Goal: Navigation & Orientation: Find specific page/section

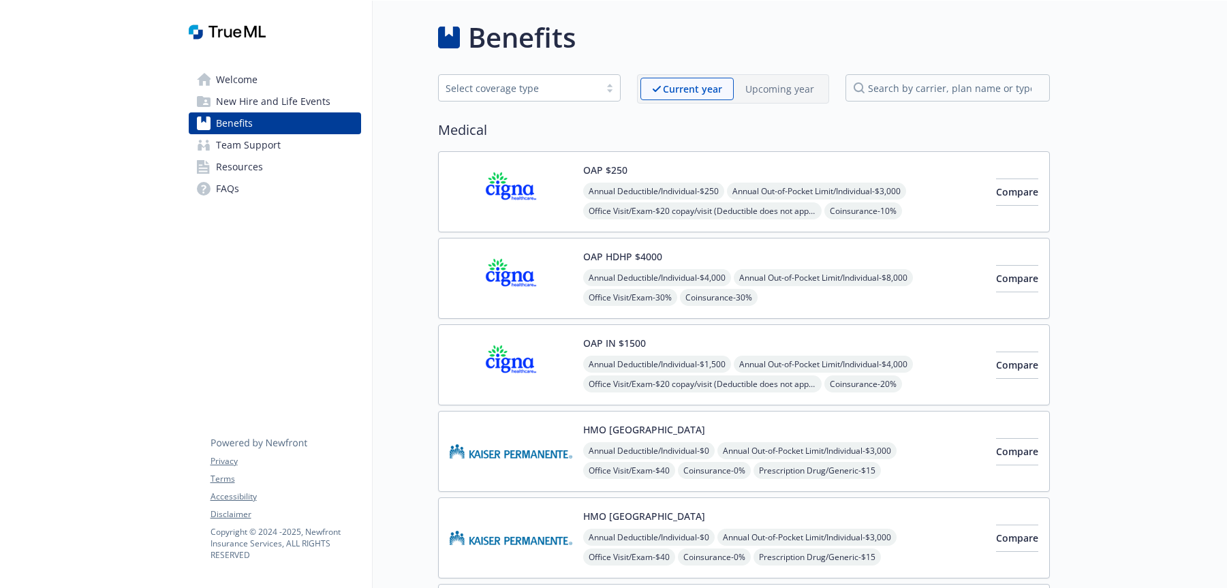
click at [254, 169] on span "Resources" at bounding box center [239, 167] width 47 height 22
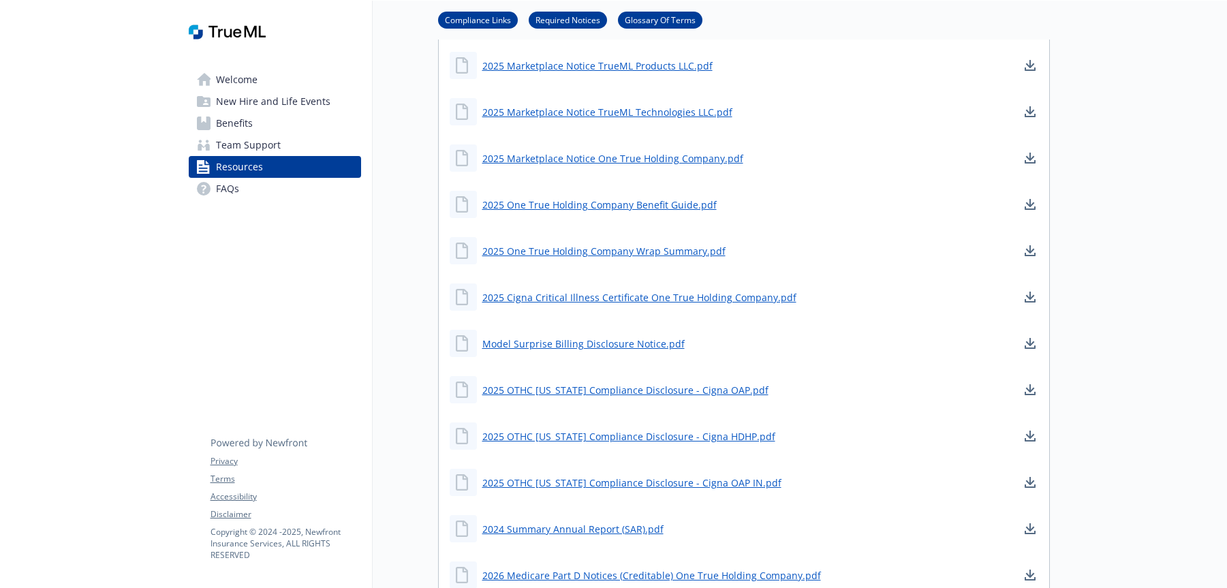
scroll to position [705, 0]
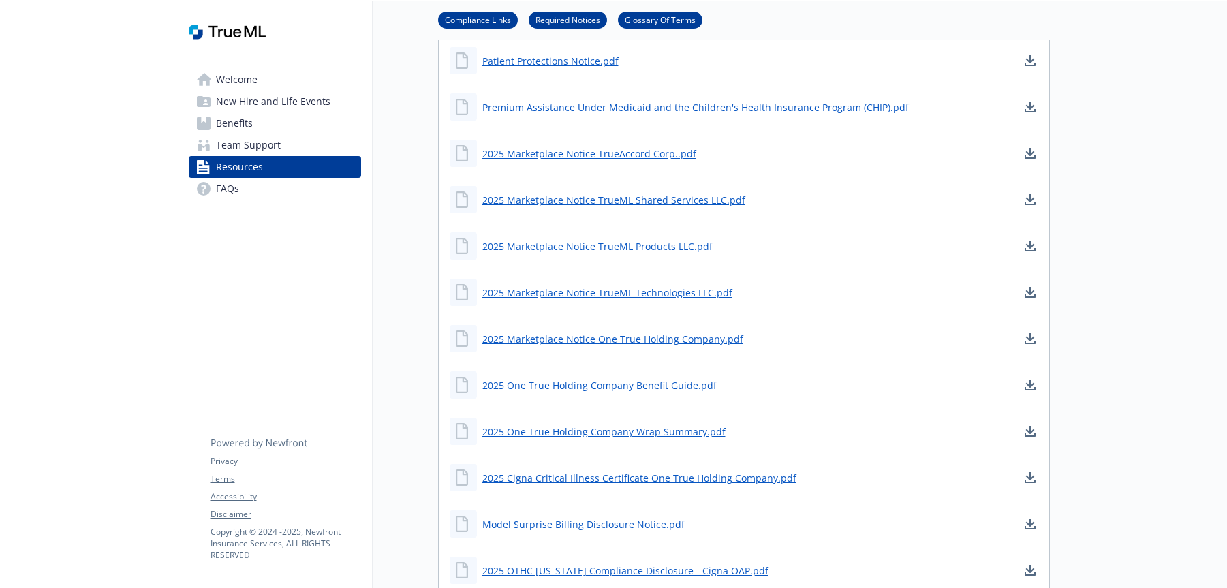
click at [127, 297] on div at bounding box center [89, 337] width 178 height 2082
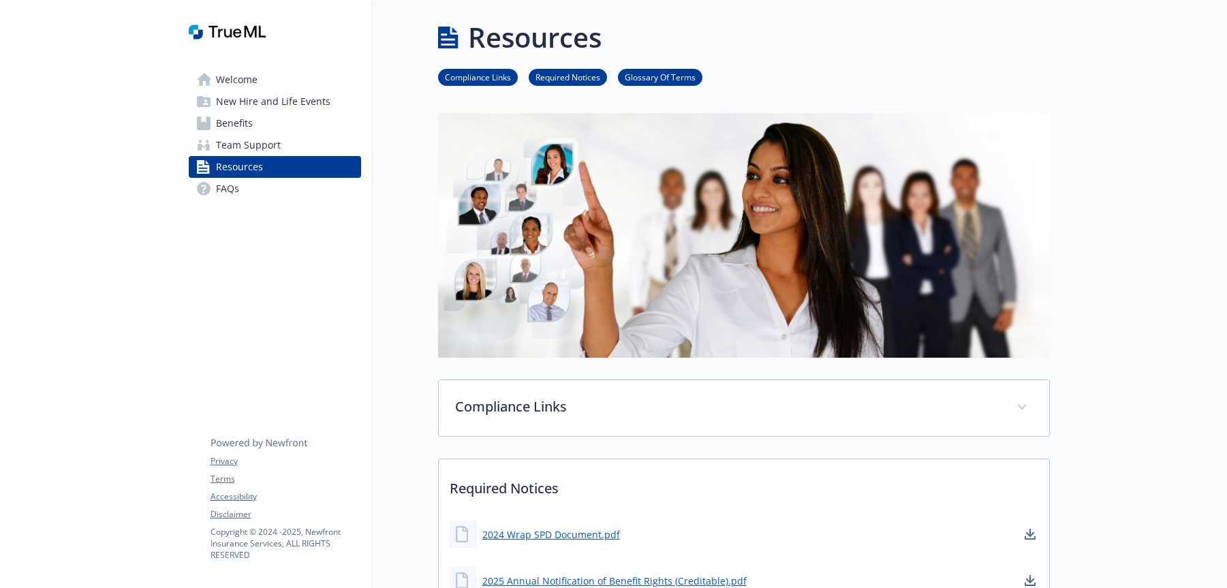
click at [249, 79] on span "Welcome" at bounding box center [237, 80] width 42 height 22
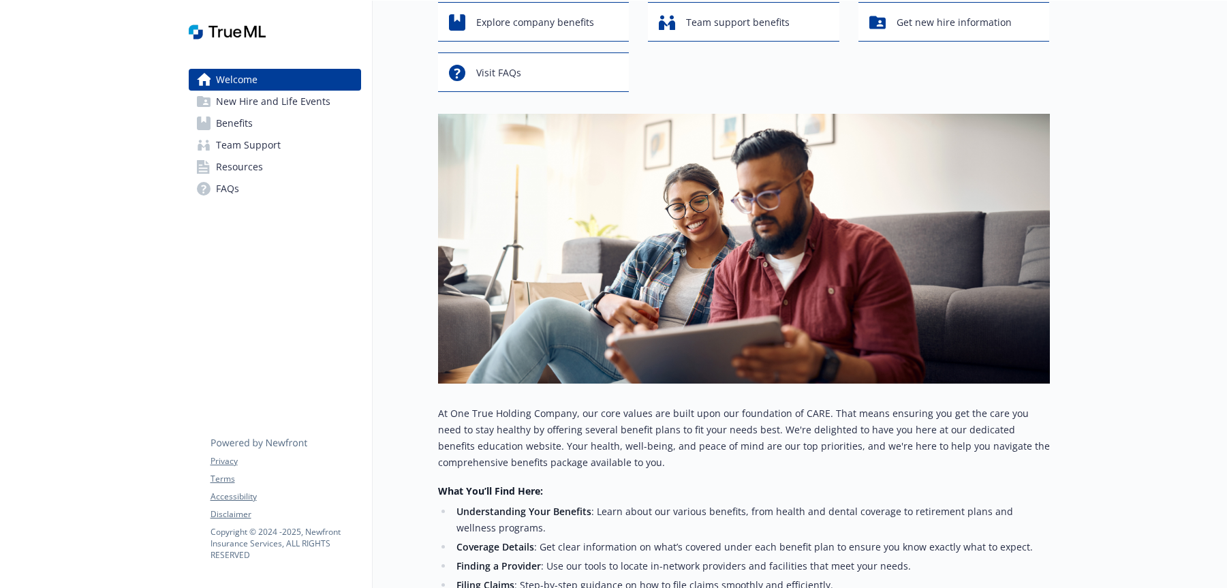
scroll to position [178, 0]
